Goal: Obtain resource: Obtain resource

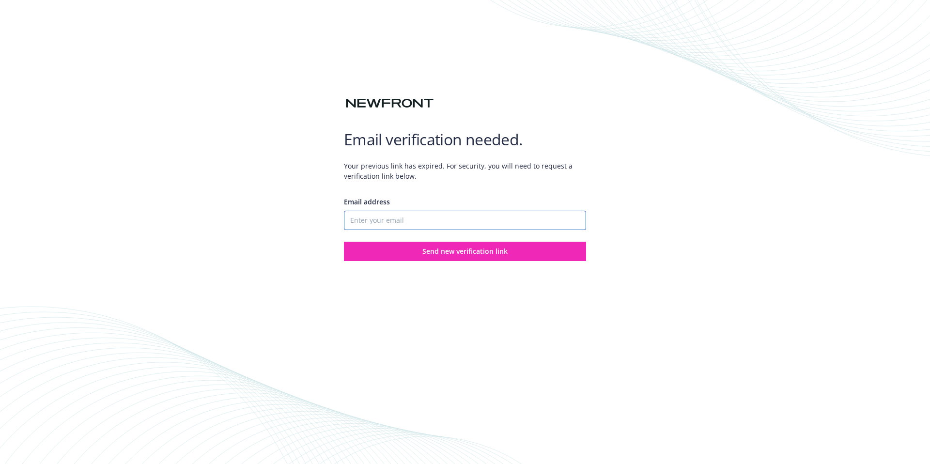
click at [408, 226] on input "Email address" at bounding box center [465, 220] width 242 height 19
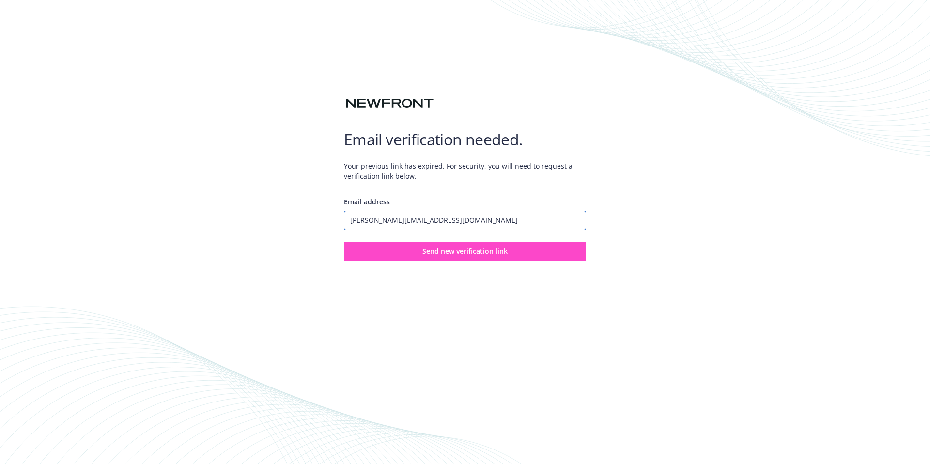
type input "[PERSON_NAME][EMAIL_ADDRESS][DOMAIN_NAME]"
click at [478, 247] on span "Send new verification link" at bounding box center [464, 251] width 85 height 9
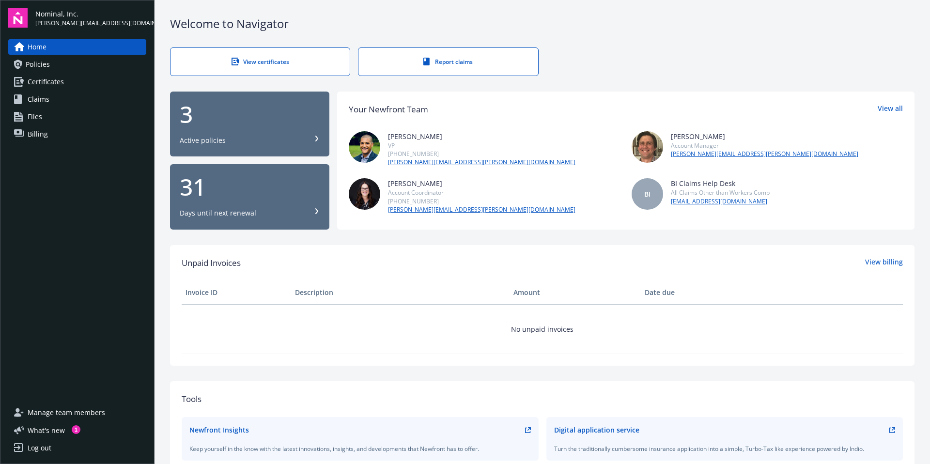
click at [50, 84] on span "Certificates" at bounding box center [46, 82] width 36 height 16
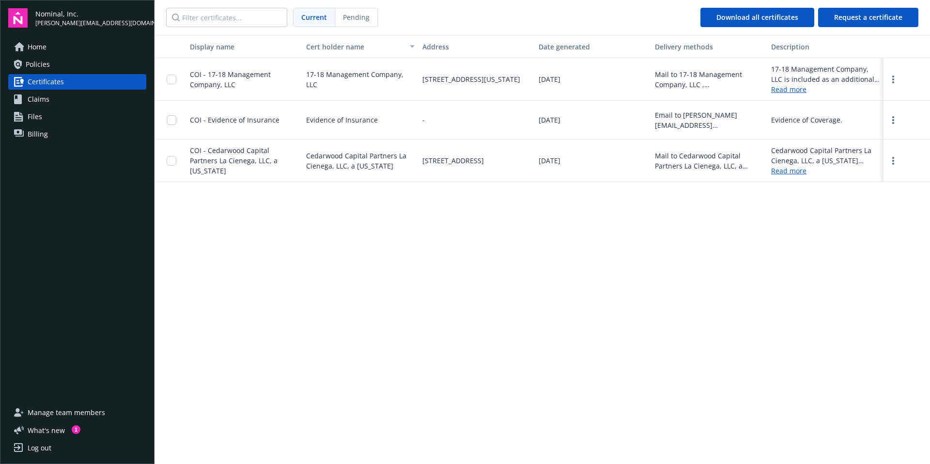
drag, startPoint x: 357, startPoint y: 447, endPoint x: 354, endPoint y: 442, distance: 5.2
click at [357, 446] on div "Display name Cert holder name Address Date generated Delivery methods Descripti…" at bounding box center [543, 249] width 776 height 428
click at [56, 429] on span "What ' s new" at bounding box center [46, 430] width 37 height 10
click at [233, 119] on span "COI - Evidence of Insurance" at bounding box center [235, 119] width 90 height 9
click at [893, 120] on circle "more" at bounding box center [893, 120] width 2 height 2
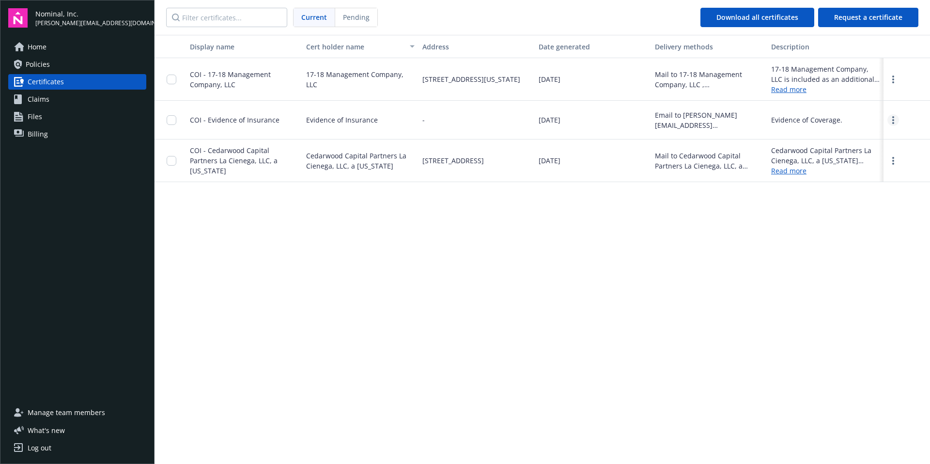
click at [893, 120] on circle "more" at bounding box center [893, 120] width 2 height 2
click at [634, 242] on div "Display name Cert holder name Address Date generated Delivery methods Descripti…" at bounding box center [543, 249] width 776 height 428
